Goal: Find specific page/section: Find specific page/section

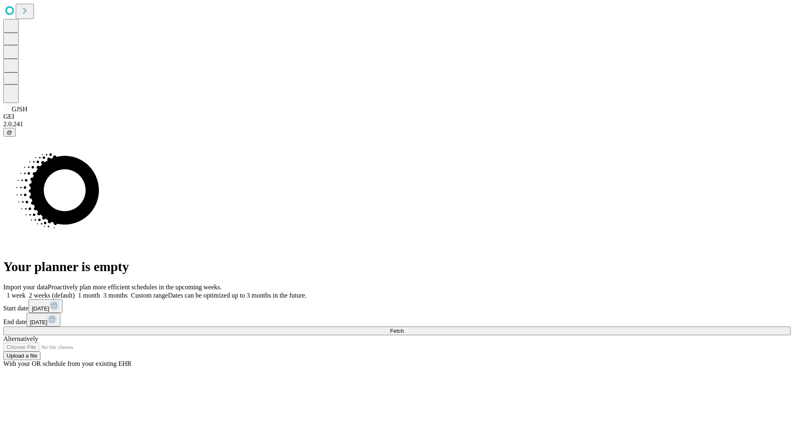
click at [404, 327] on span "Fetch" at bounding box center [397, 330] width 14 height 6
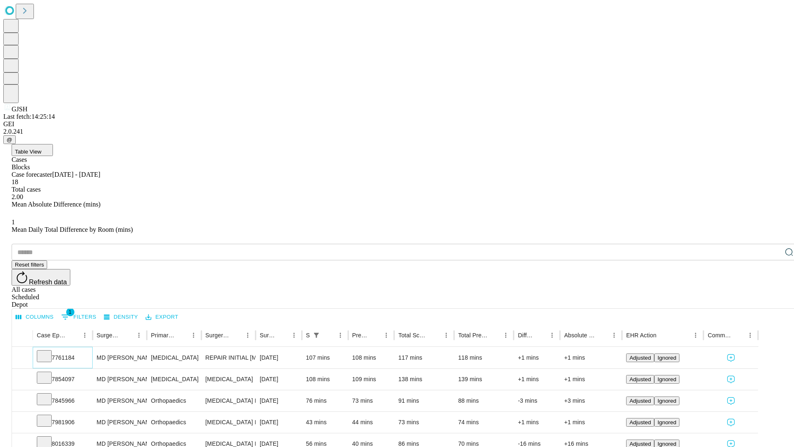
click at [48, 351] on icon at bounding box center [44, 355] width 8 height 8
